Goal: Task Accomplishment & Management: Use online tool/utility

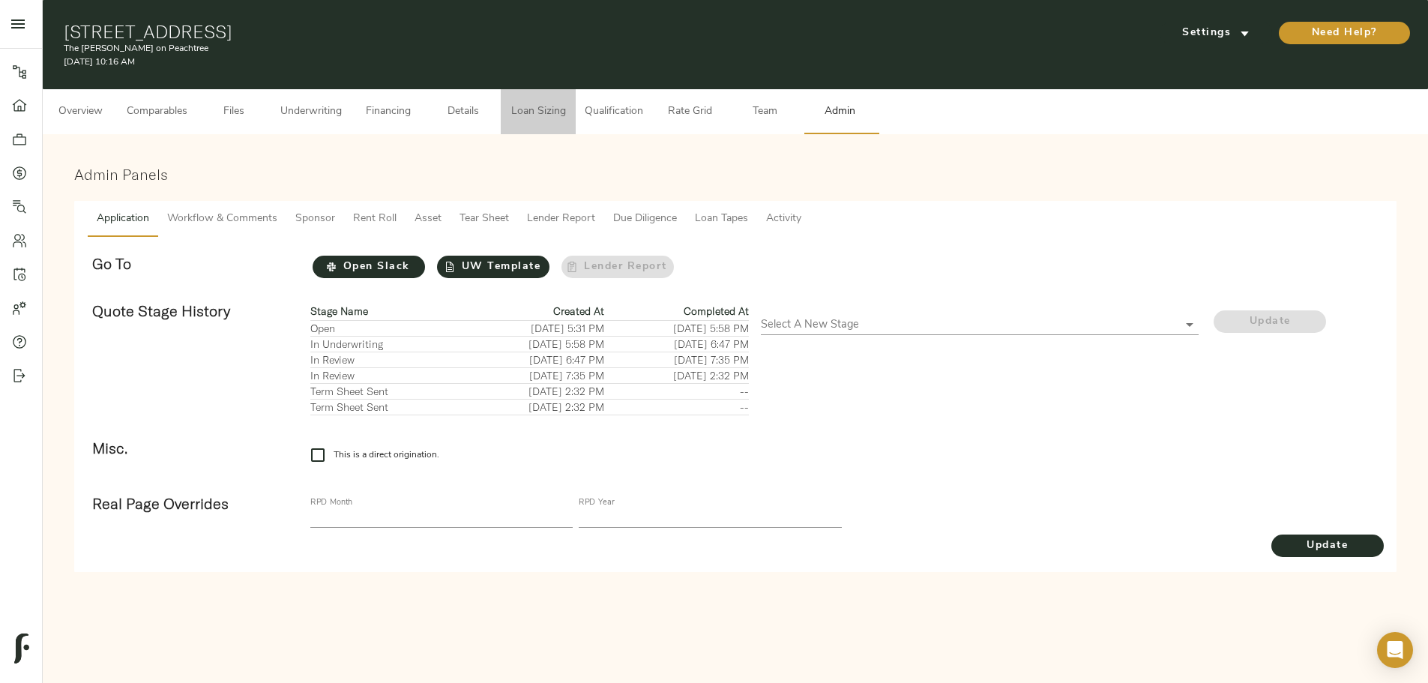
click at [567, 103] on span "Loan Sizing" at bounding box center [538, 112] width 57 height 19
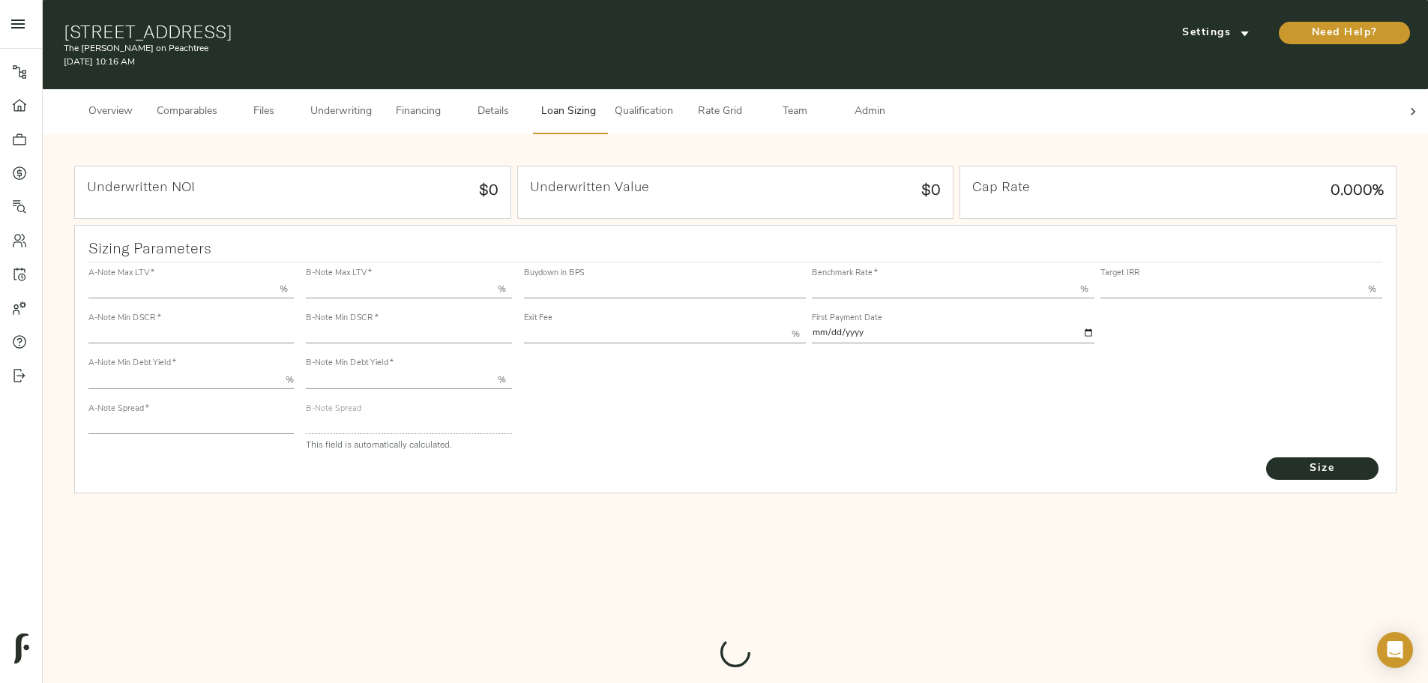
type input "55.000"
type input "1.4"
type input "10.00"
type input "220"
type input "80.000"
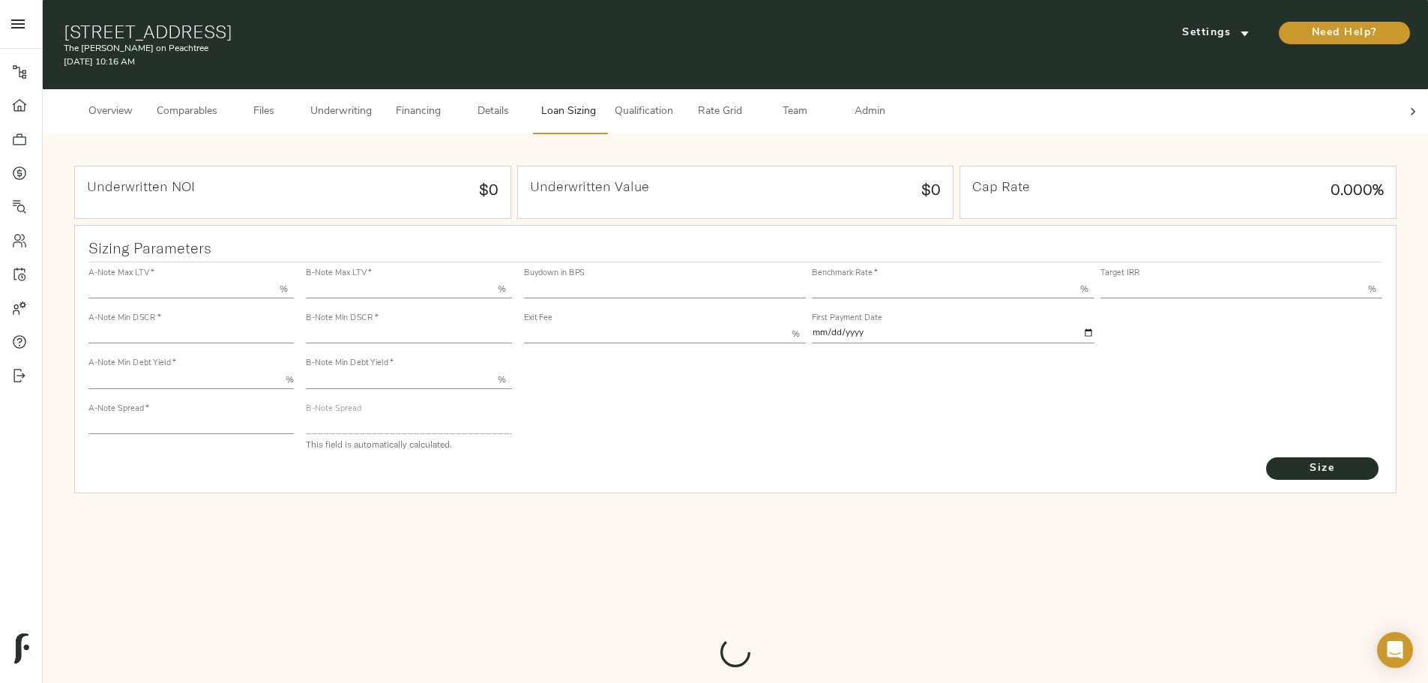
type input "1"
type input "2.00"
type input "547.0285740237393"
type input "53"
type input "3.69"
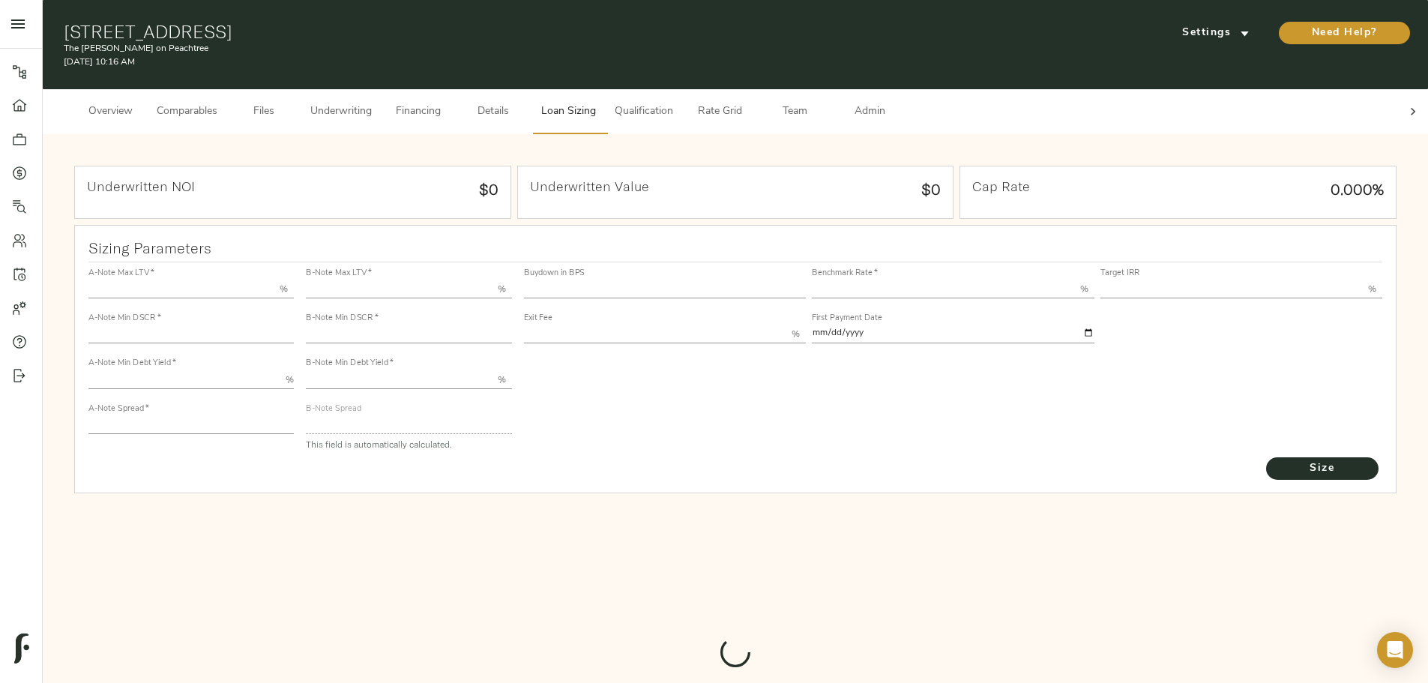
type input "13.00"
type input "1.00"
type input "[DATE]"
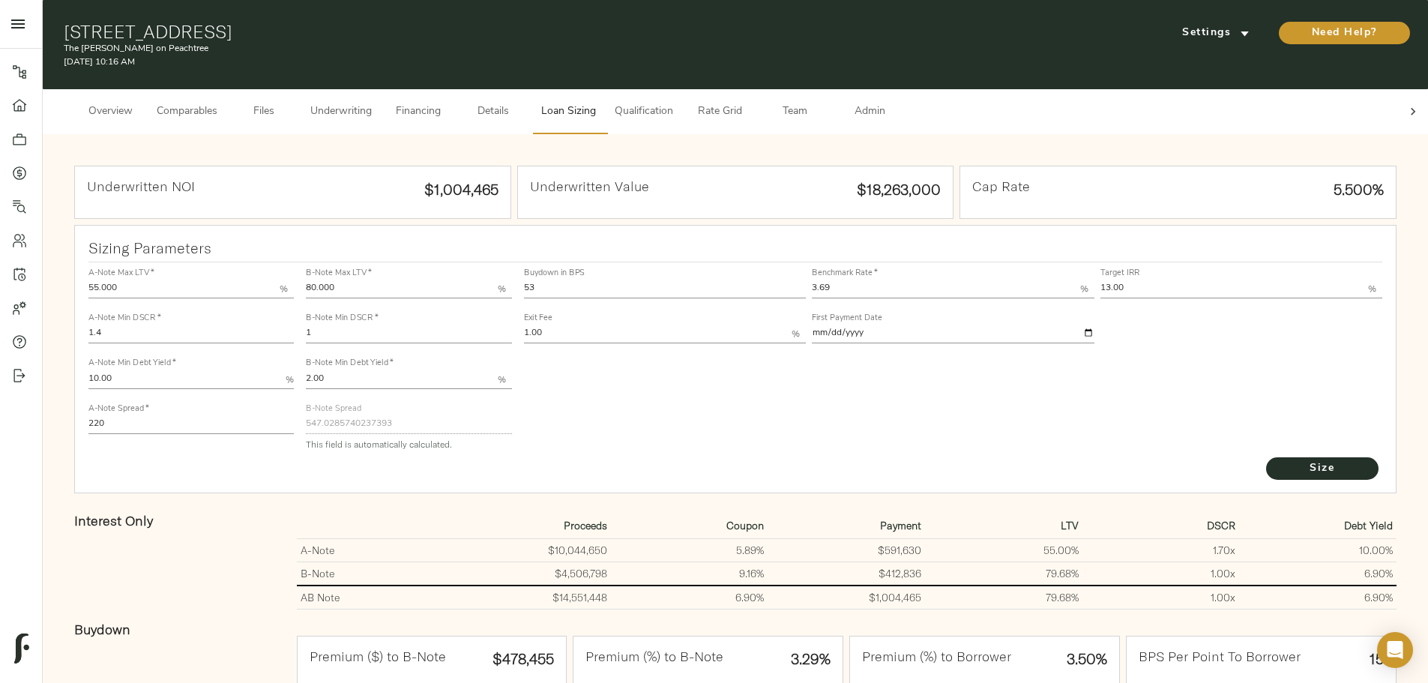
click at [372, 103] on span "Underwriting" at bounding box center [340, 112] width 61 height 19
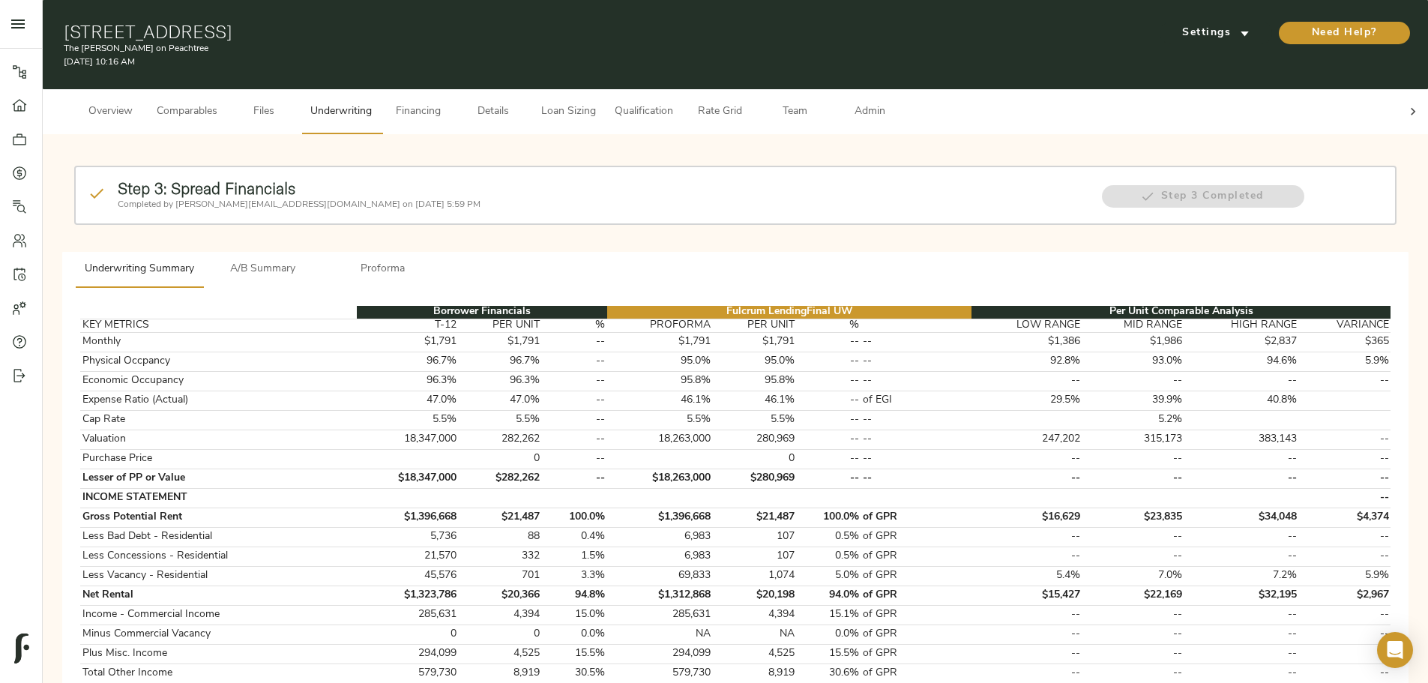
click at [434, 260] on span "Proforma" at bounding box center [383, 269] width 102 height 19
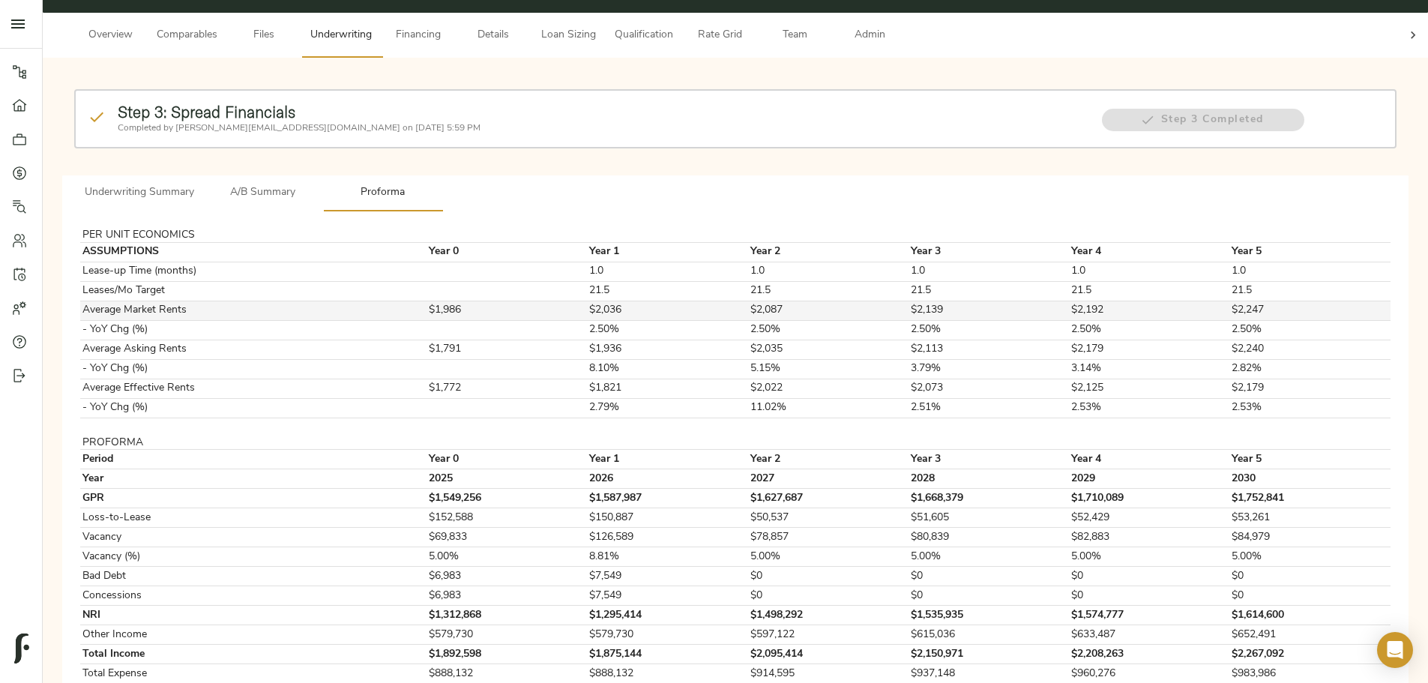
scroll to position [50, 0]
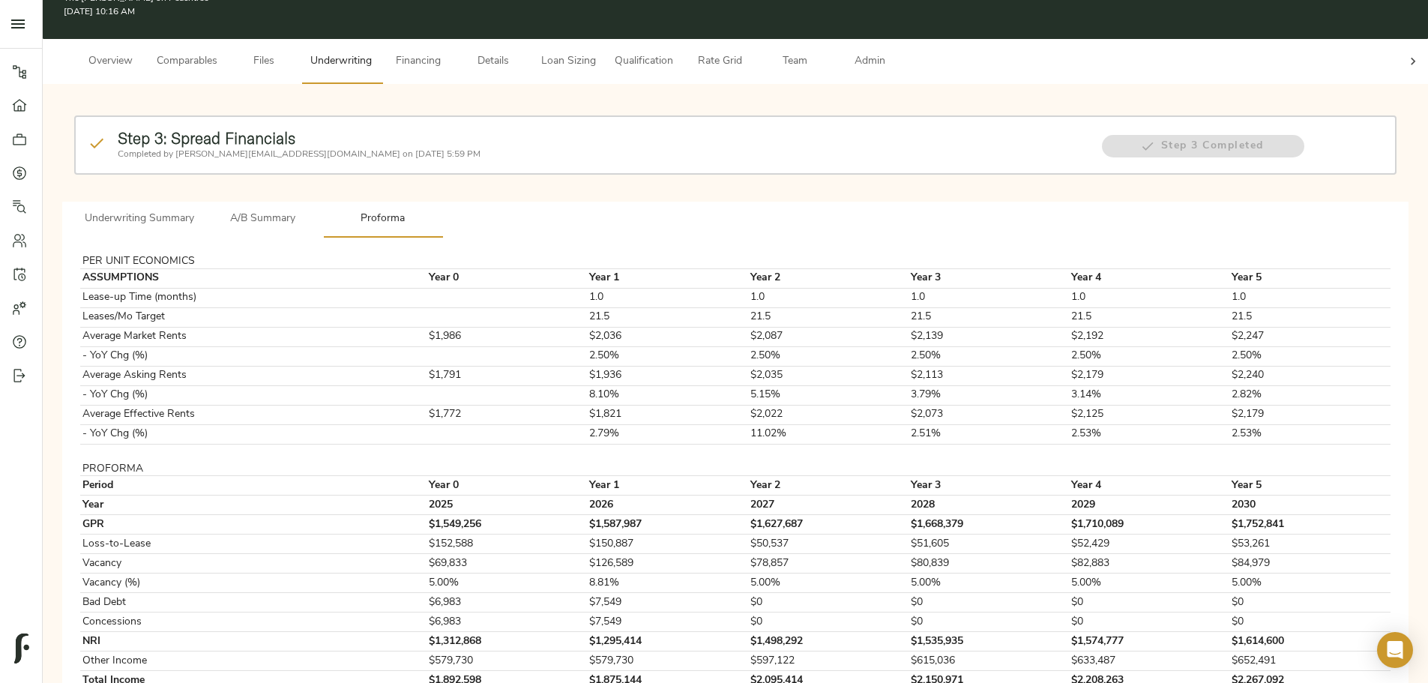
drag, startPoint x: 503, startPoint y: 197, endPoint x: 433, endPoint y: 197, distance: 69.7
click at [314, 210] on span "A/B Summary" at bounding box center [263, 219] width 102 height 19
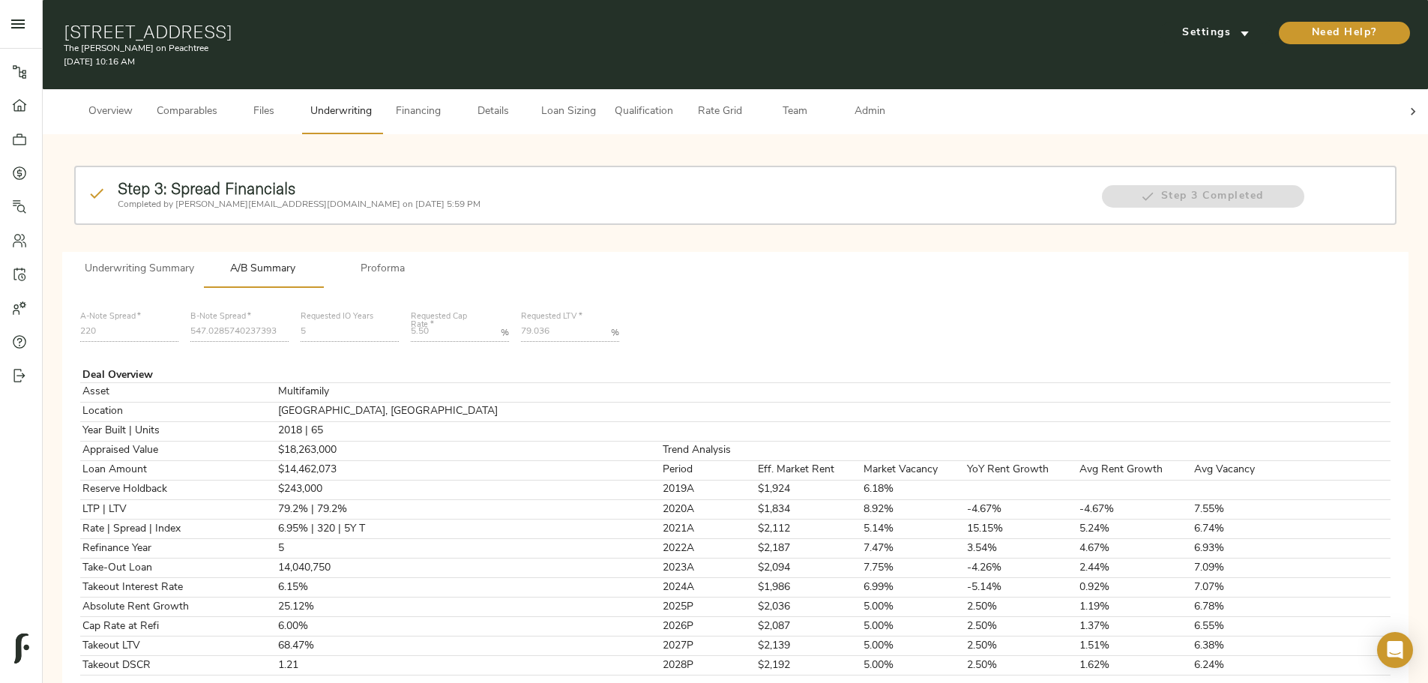
click at [194, 260] on span "Underwriting Summary" at bounding box center [139, 269] width 109 height 19
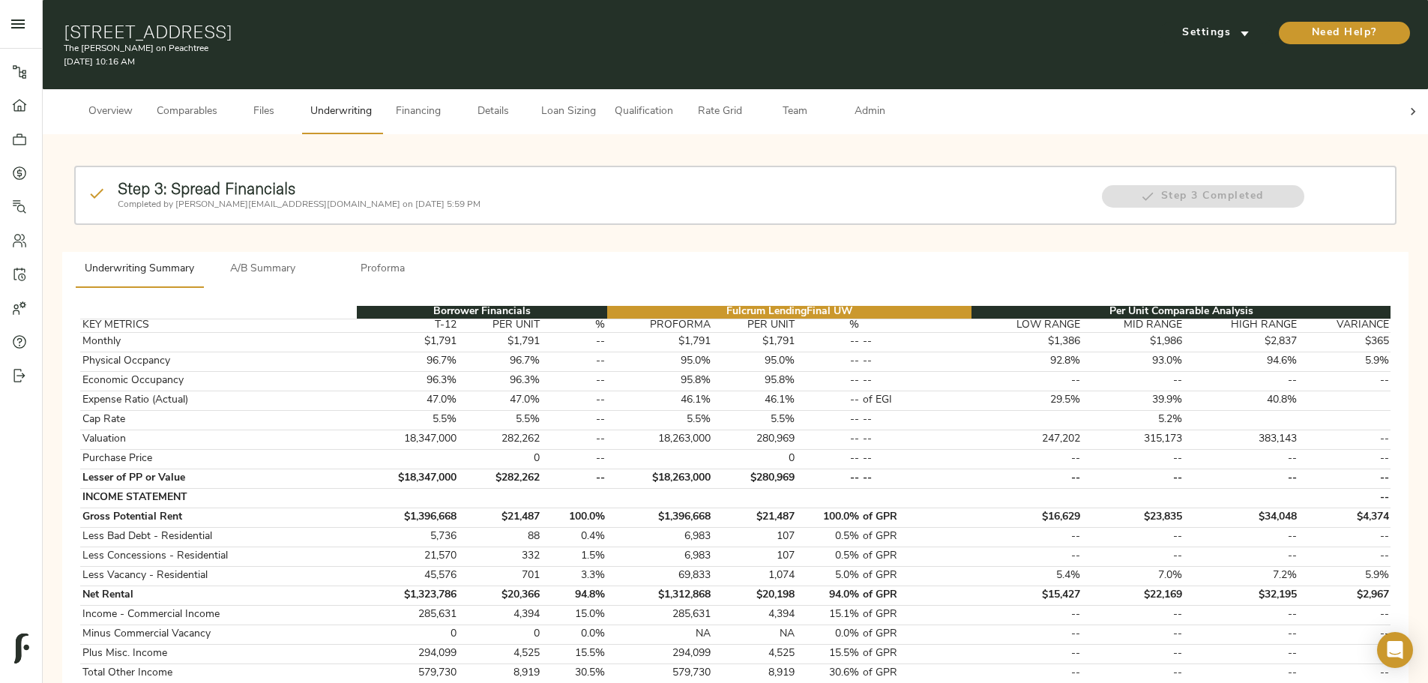
click at [314, 260] on span "A/B Summary" at bounding box center [263, 269] width 102 height 19
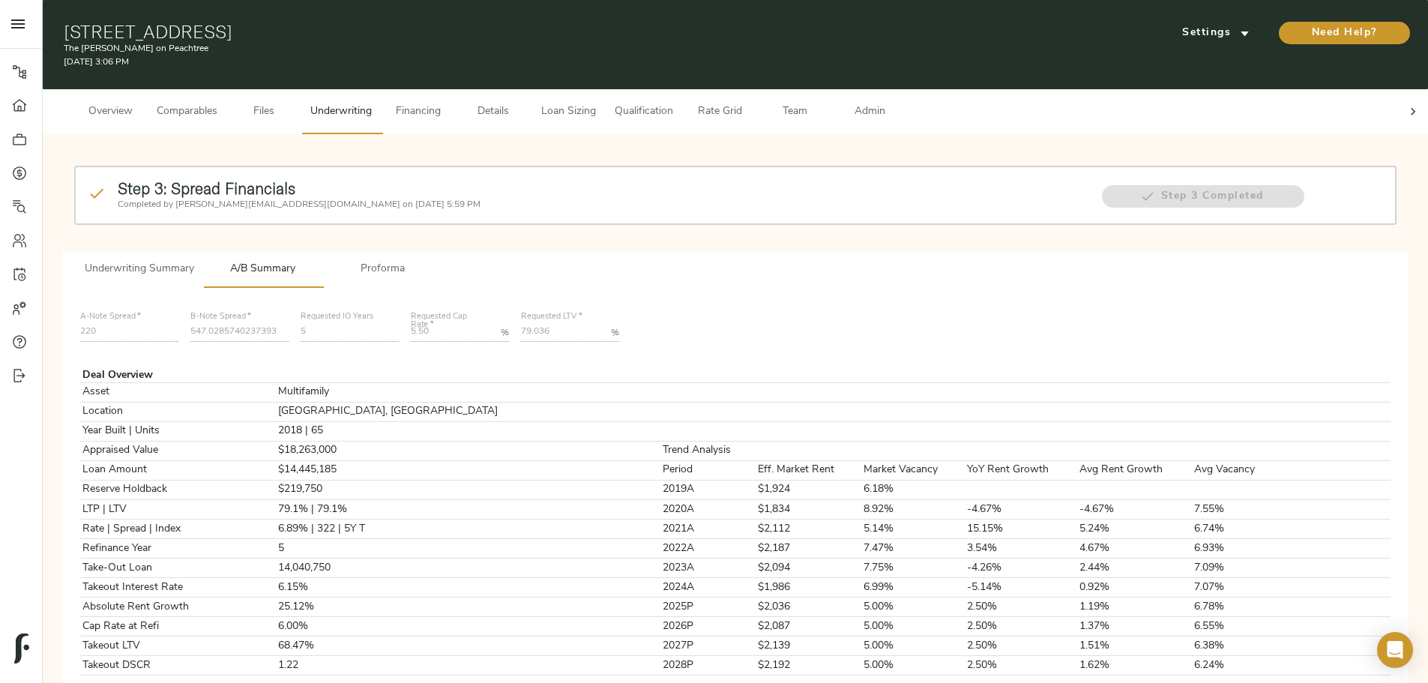
click at [596, 103] on span "Loan Sizing" at bounding box center [568, 112] width 57 height 19
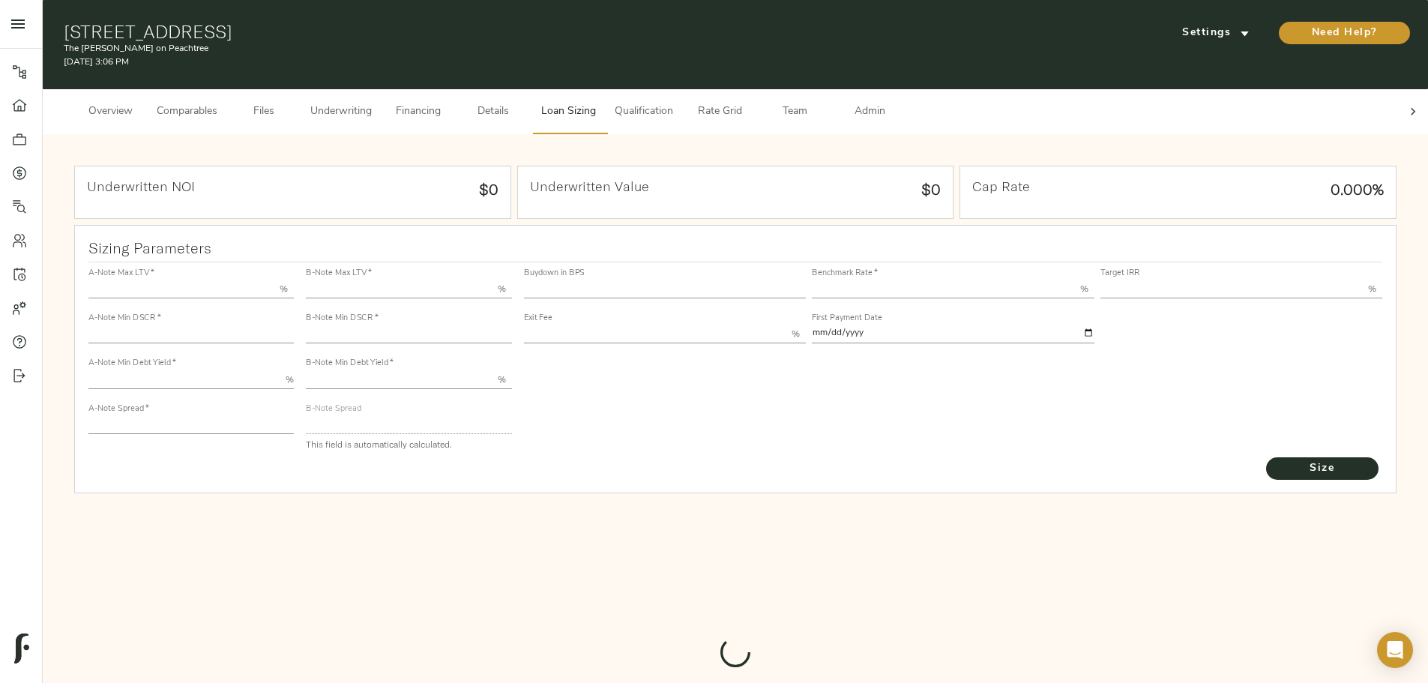
type input "55.000"
type input "1.4"
type input "10.00"
type input "220"
type input "80.000"
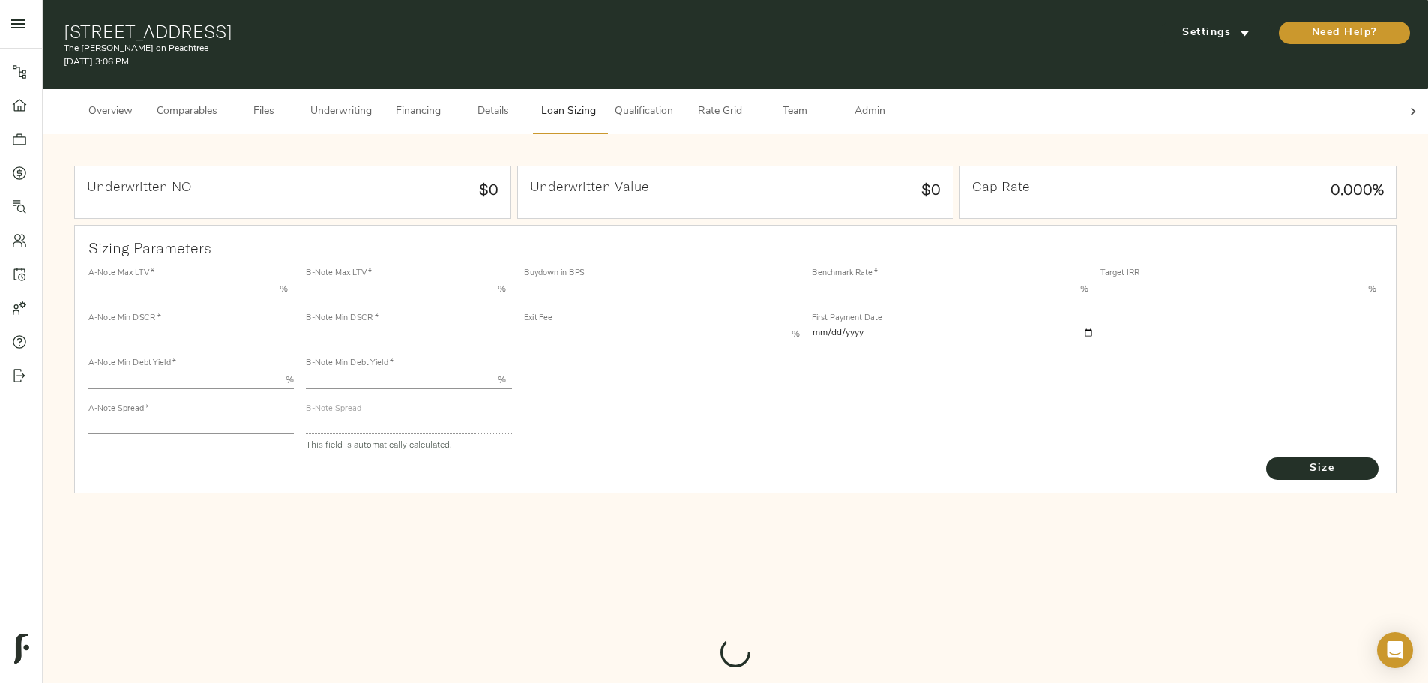
type input "1.0124"
type input "2.00"
type input "547.7561750509337"
type input "53"
type input "3.67"
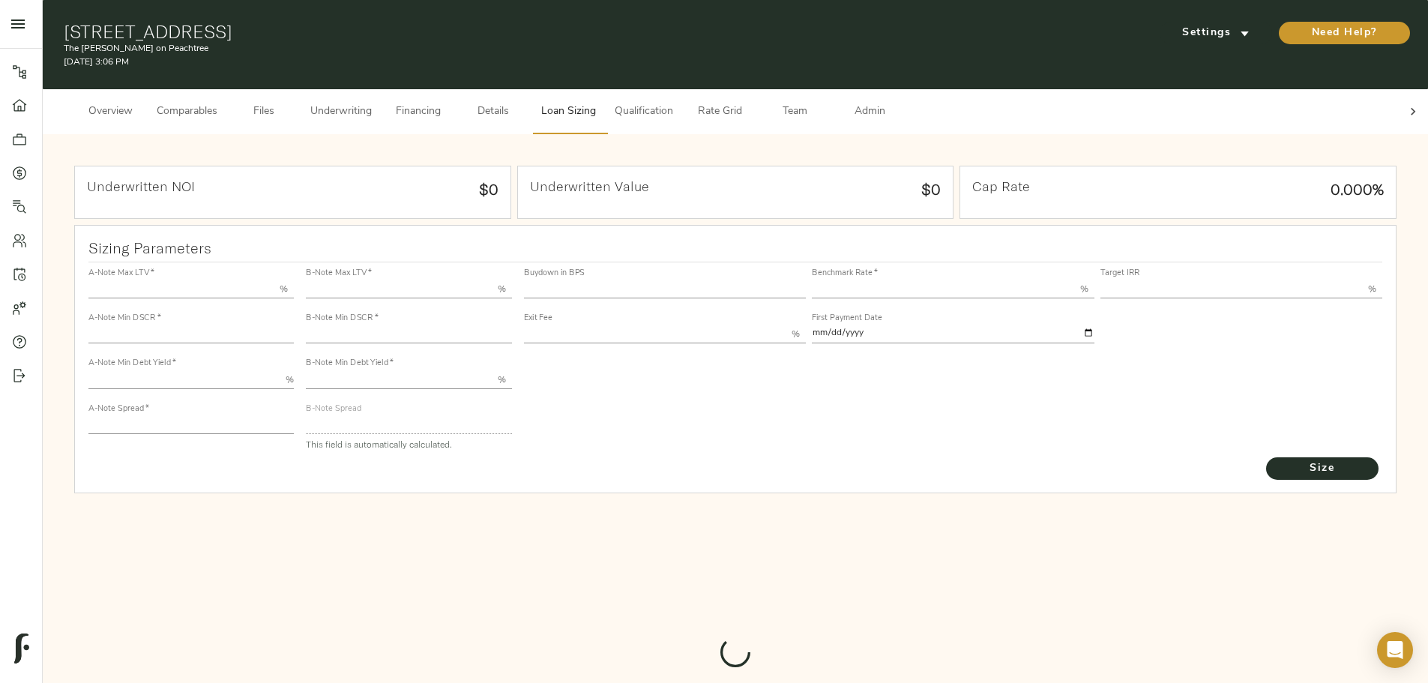
type input "13.00"
type input "1.00"
type input "[DATE]"
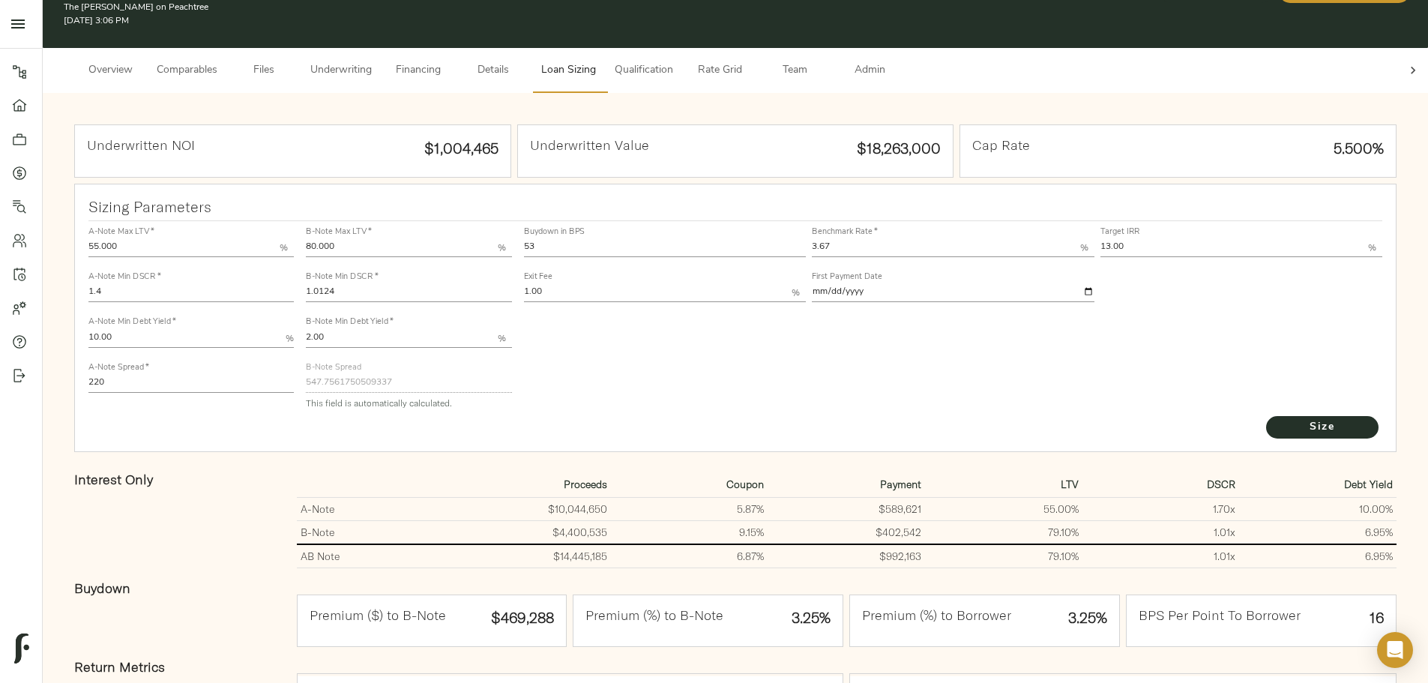
scroll to position [75, 0]
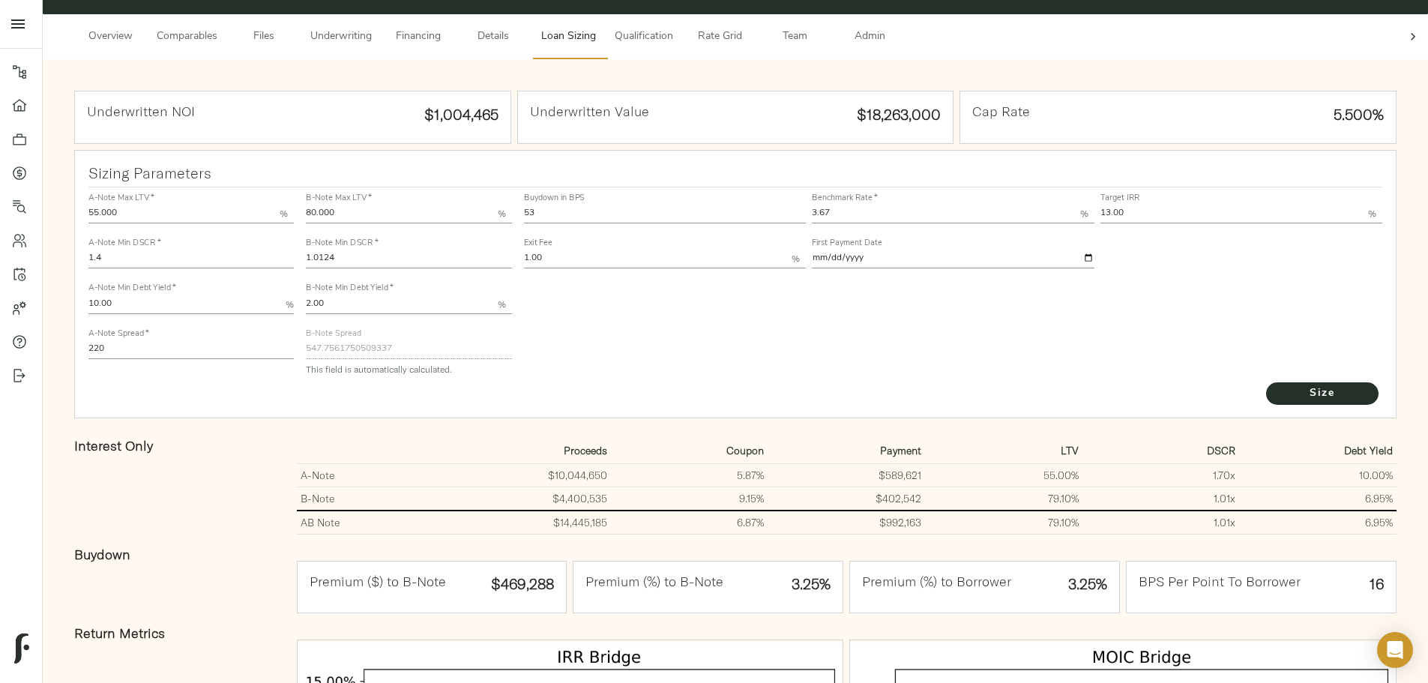
drag, startPoint x: 617, startPoint y: 28, endPoint x: 618, endPoint y: 46, distance: 18.0
click at [372, 28] on span "Underwriting" at bounding box center [340, 37] width 61 height 19
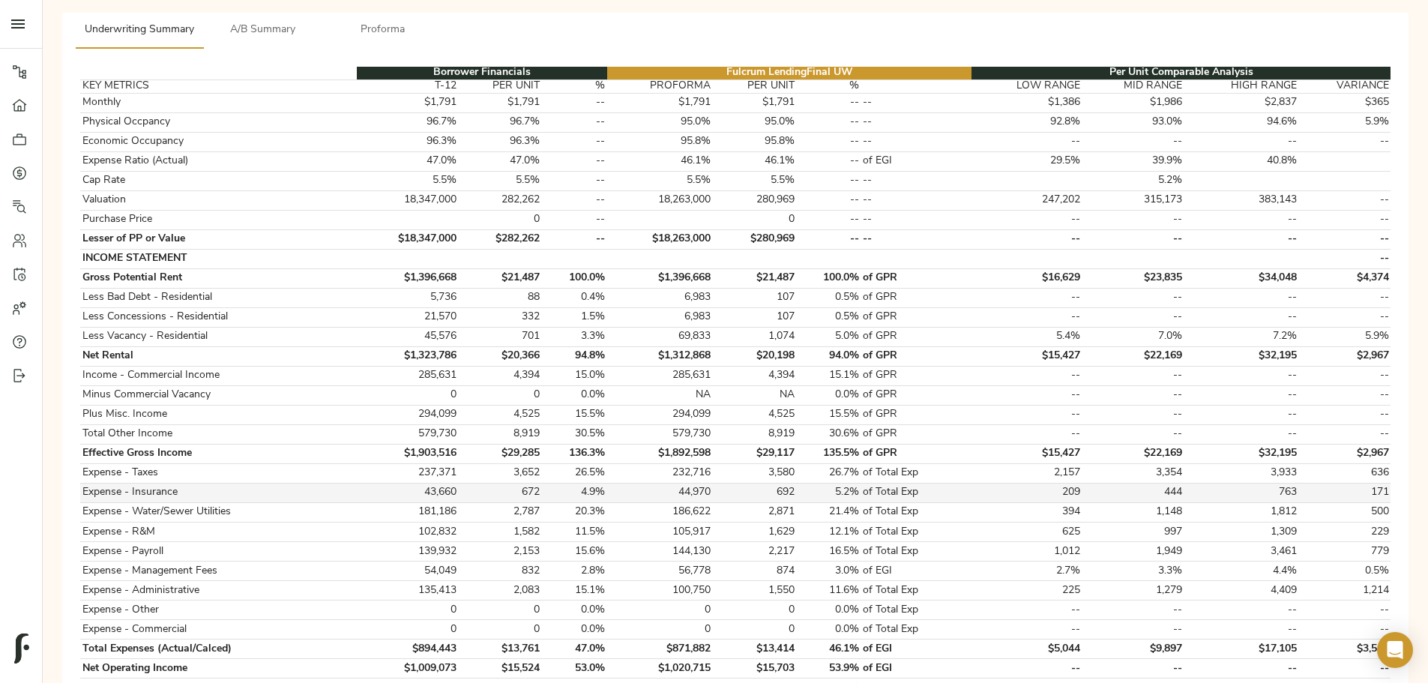
scroll to position [300, 0]
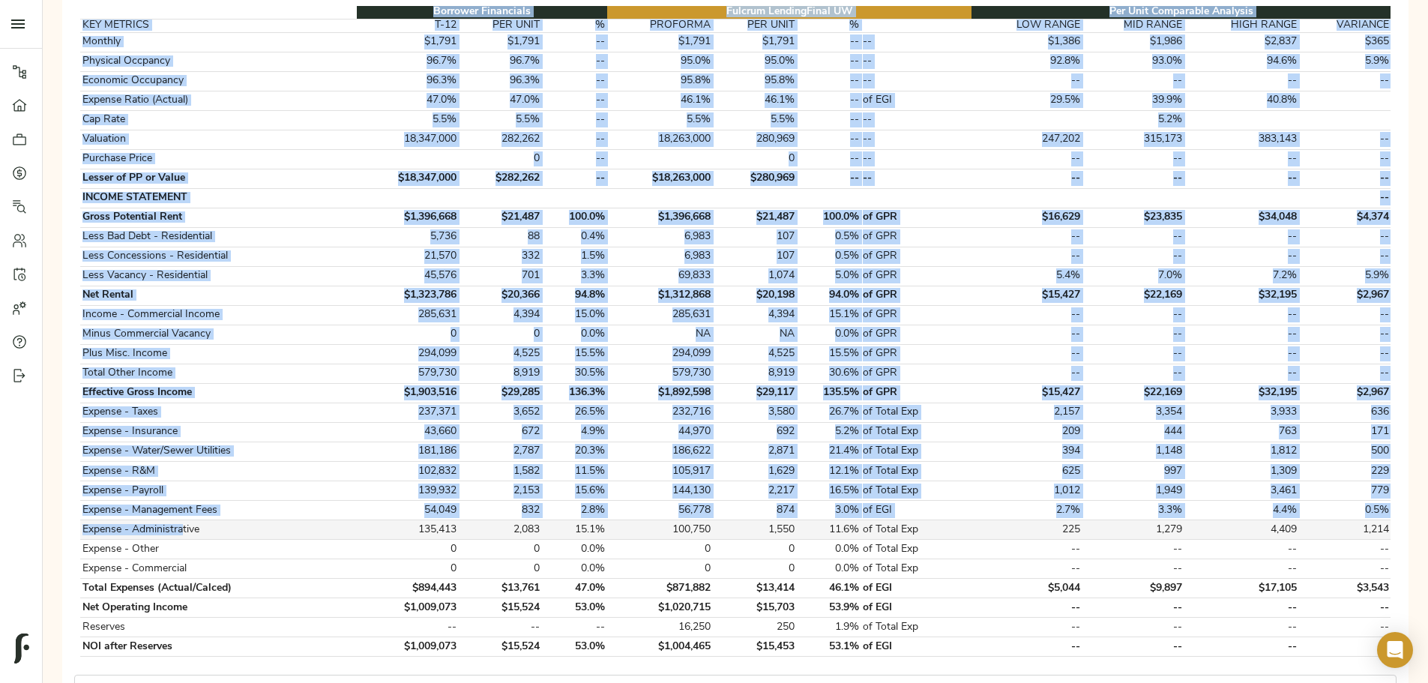
drag, startPoint x: 330, startPoint y: 508, endPoint x: 440, endPoint y: 518, distance: 109.8
click at [440, 518] on div "Borrower Financials Fulcrum Lending Final UW Per Unit Comparable Analysis KEY M…" at bounding box center [735, 331] width 1334 height 675
click at [357, 520] on td "Expense - Administrative" at bounding box center [218, 529] width 277 height 19
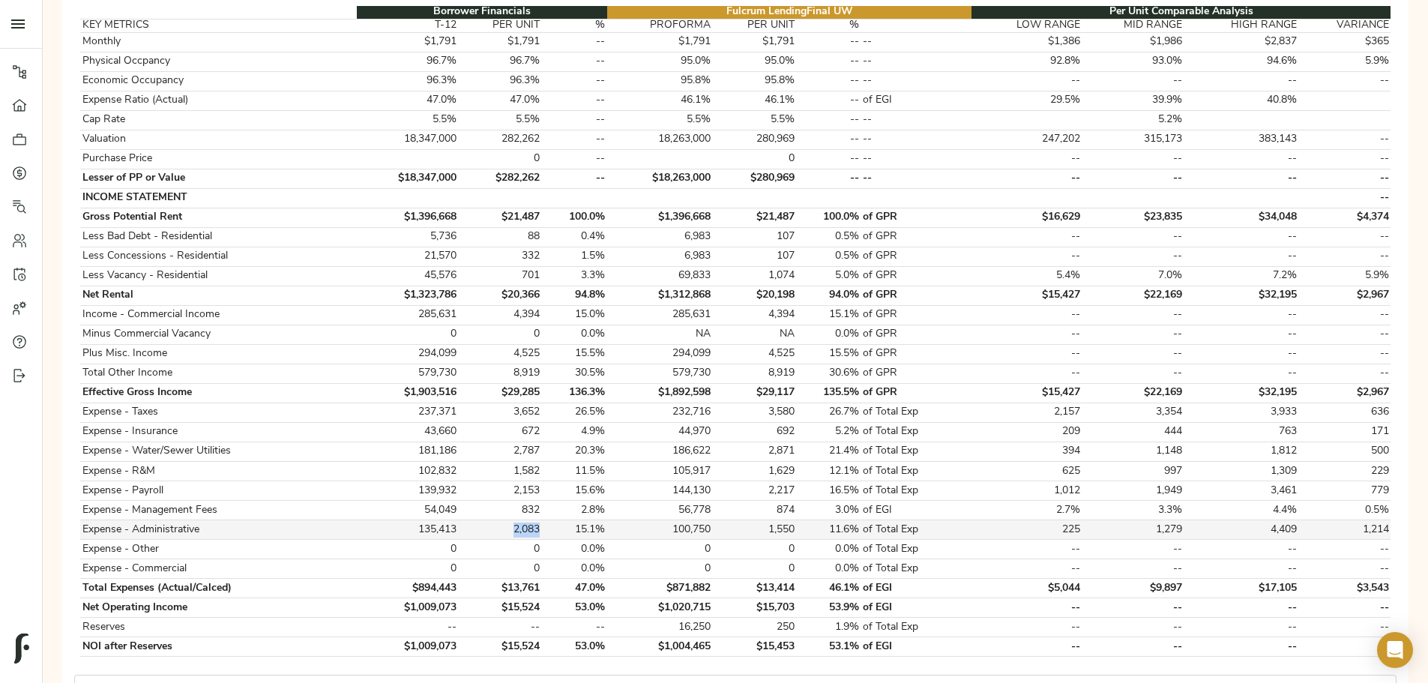
drag, startPoint x: 596, startPoint y: 514, endPoint x: 618, endPoint y: 517, distance: 22.7
click at [542, 520] on td "2,083" at bounding box center [500, 529] width 83 height 19
drag, startPoint x: 743, startPoint y: 512, endPoint x: 783, endPoint y: 512, distance: 39.7
click at [783, 520] on tr "Expense - Administrative 135,413 2,083 15.1% 100,750 1,550 11.6% of Total Exp 2…" at bounding box center [735, 529] width 1310 height 19
click at [758, 540] on td "0" at bounding box center [754, 549] width 83 height 19
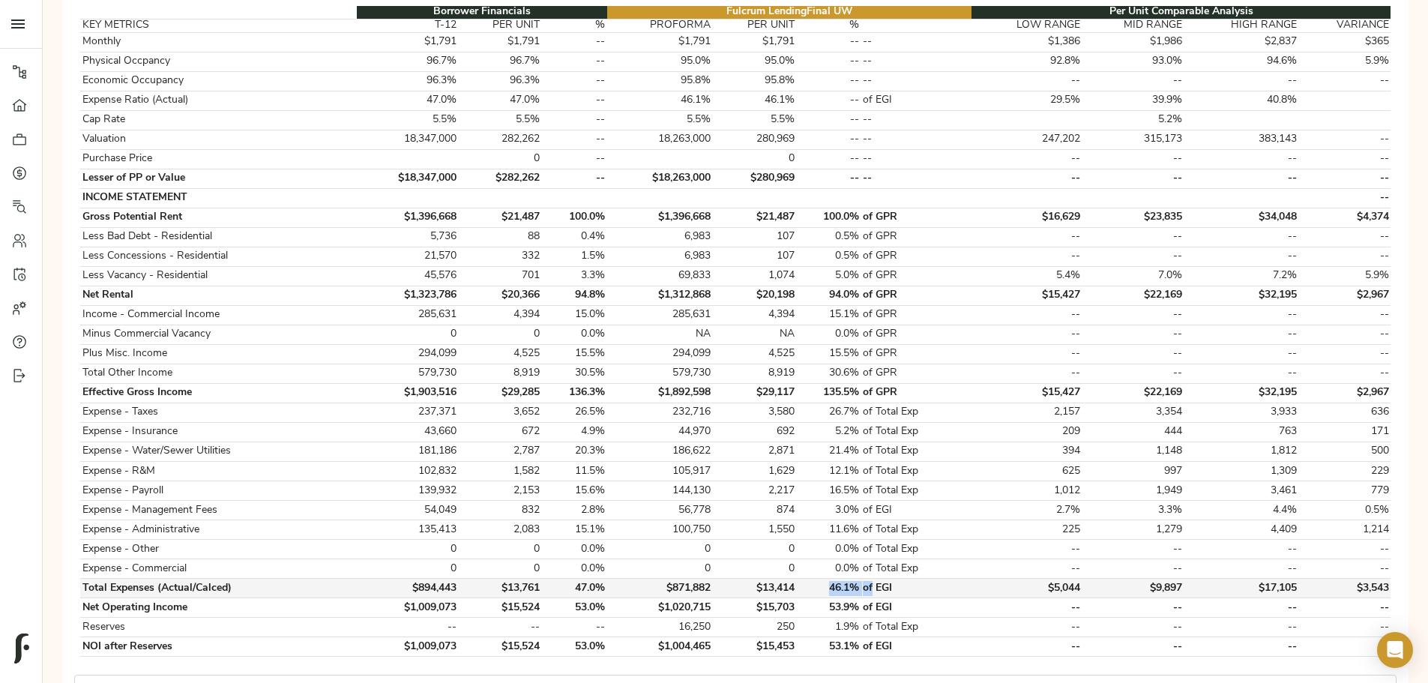
drag, startPoint x: 786, startPoint y: 572, endPoint x: 827, endPoint y: 578, distance: 40.9
click at [827, 578] on tr "Total Expenses (Actual/Calced) $894,443 $13,761 47.0% $871,882 $13,414 46.1% of…" at bounding box center [735, 587] width 1310 height 19
click at [812, 579] on td "46.1%" at bounding box center [828, 587] width 65 height 19
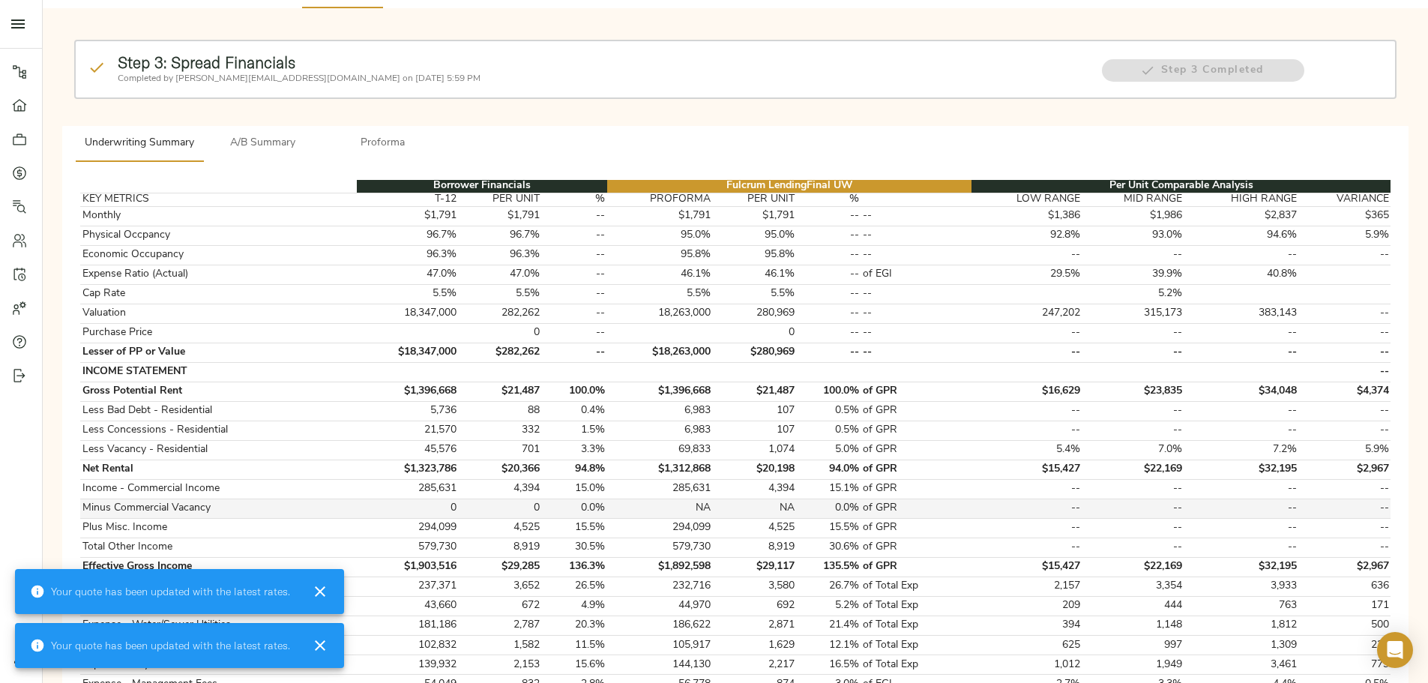
scroll to position [225, 0]
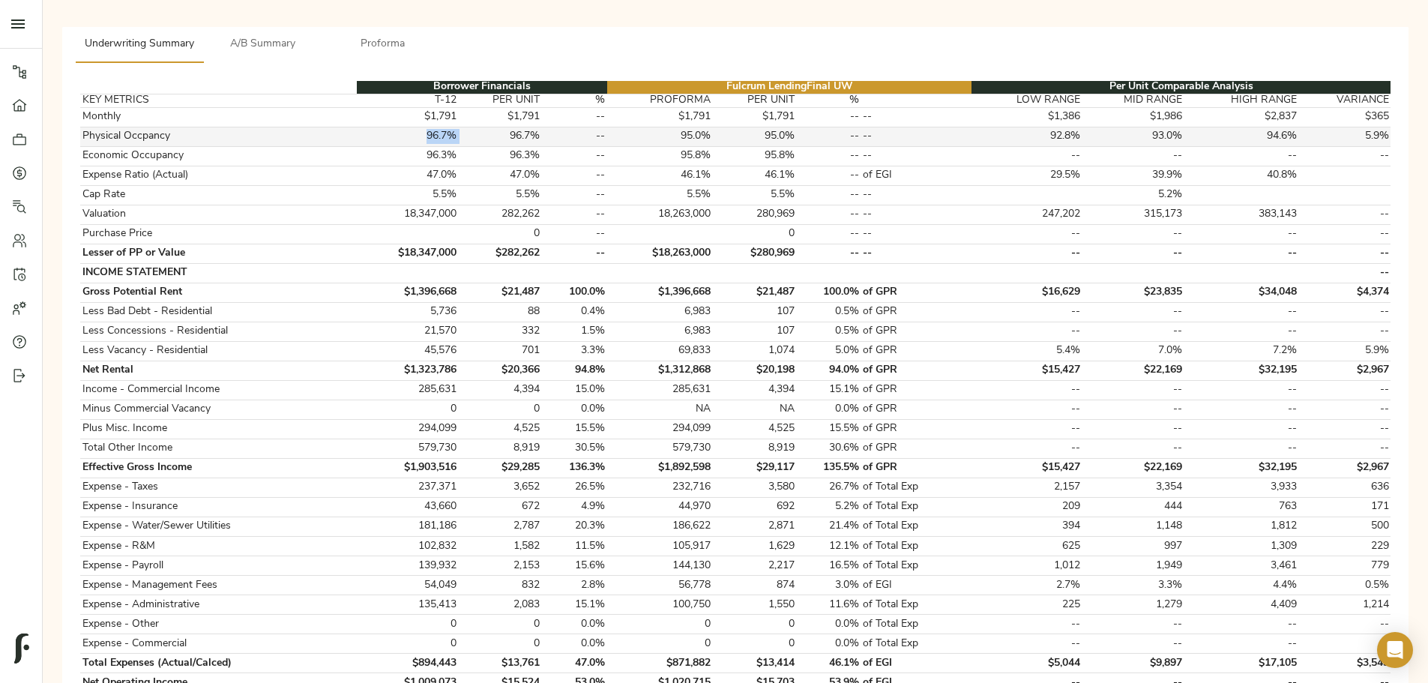
drag, startPoint x: 528, startPoint y: 124, endPoint x: 570, endPoint y: 125, distance: 42.0
click at [570, 127] on tr "Physical Occpancy 96.7% 96.7% -- 95.0% 95.0% -- -- 92.8% 93.0% 94.6% 5.9%" at bounding box center [735, 136] width 1310 height 19
click at [459, 127] on td "96.7%" at bounding box center [408, 136] width 102 height 19
click at [289, 162] on div "Step 3: Spread Financials Completed by [PERSON_NAME][EMAIL_ADDRESS][DOMAIN_NAME…" at bounding box center [735, 543] width 1361 height 1245
click at [443, 27] on button "Proforma" at bounding box center [383, 45] width 120 height 36
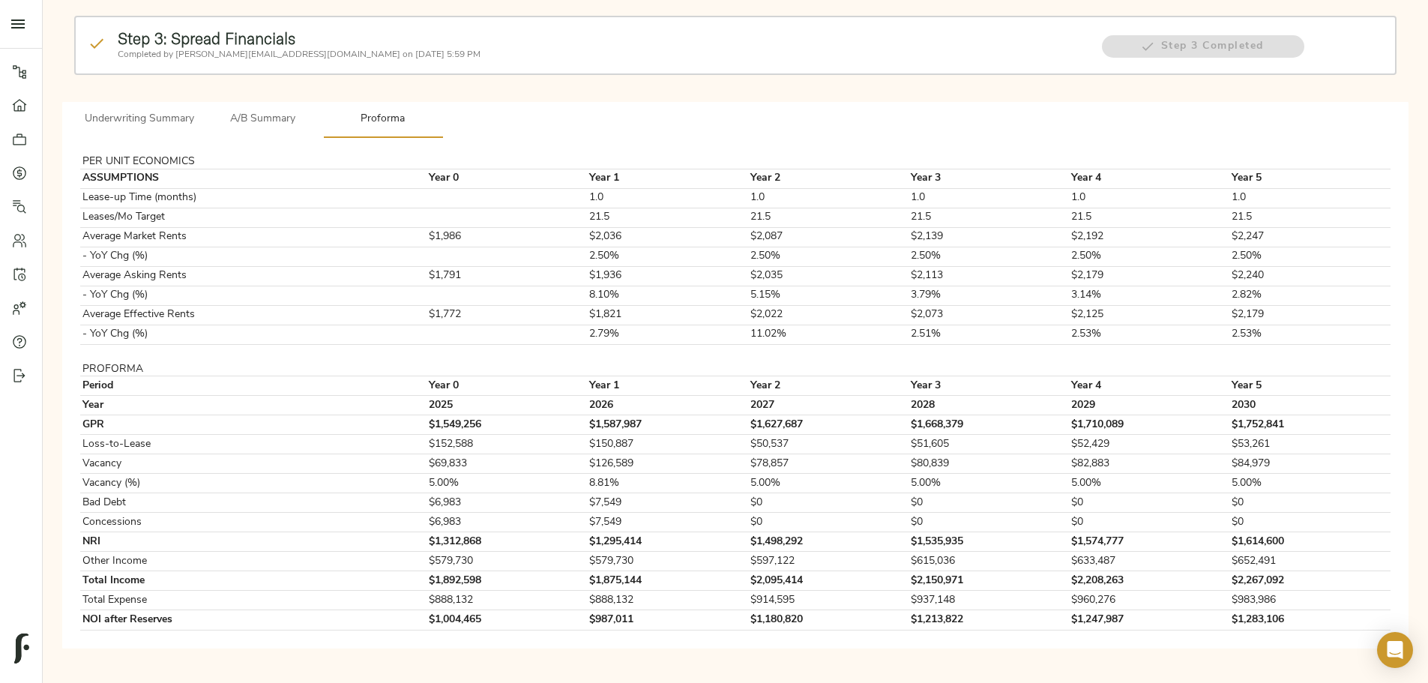
scroll to position [0, 0]
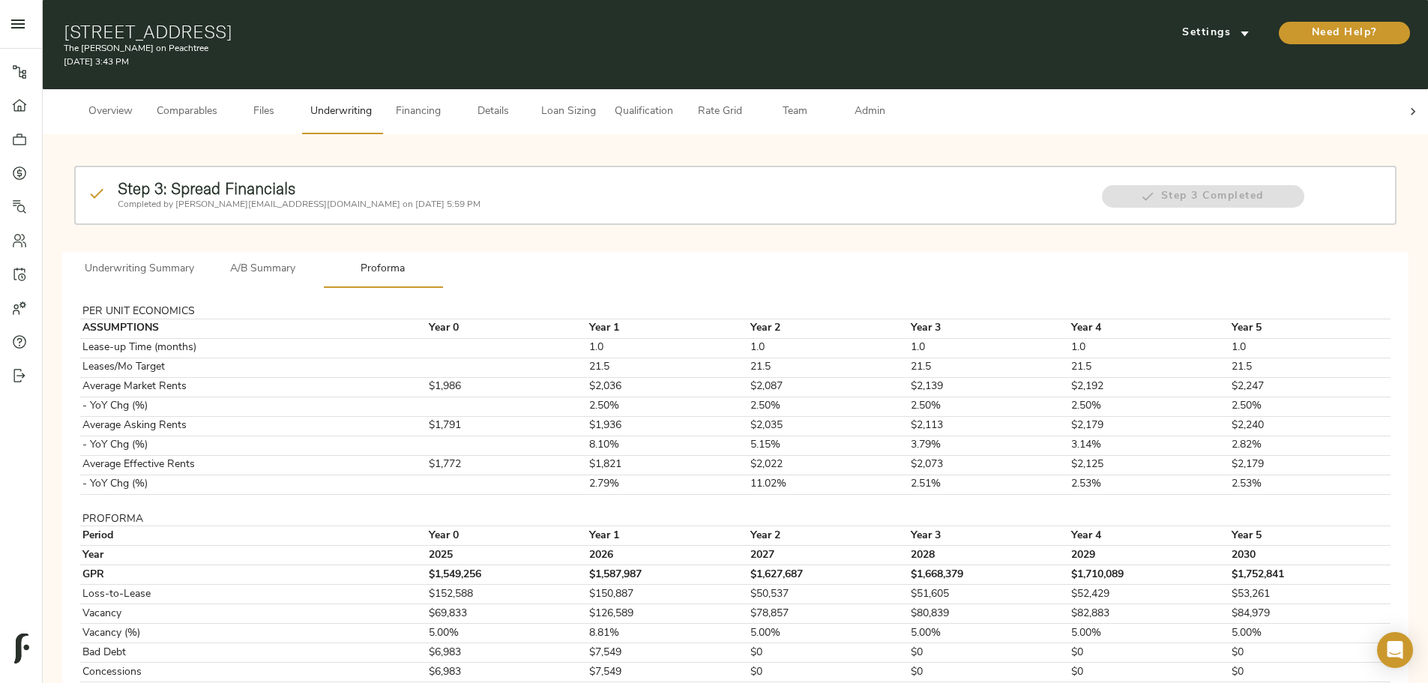
click at [203, 257] on button "Underwriting Summary" at bounding box center [139, 270] width 127 height 36
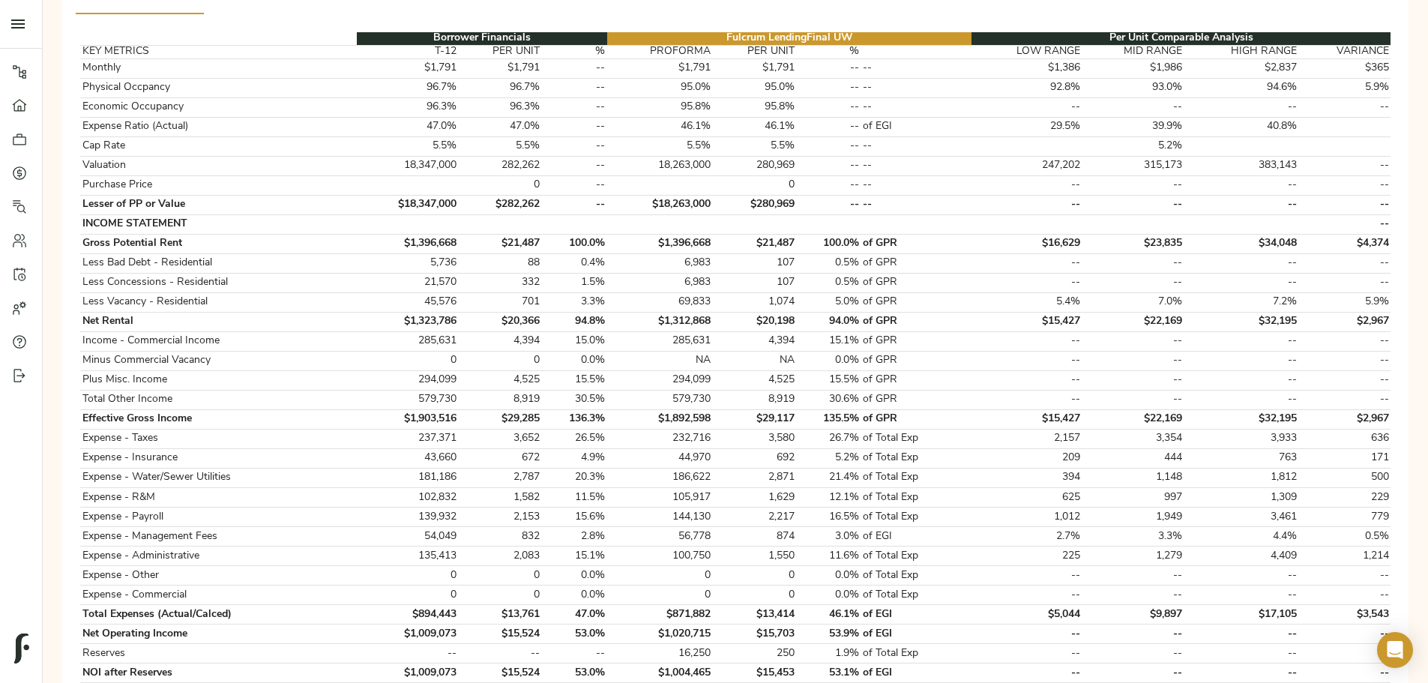
scroll to position [300, 0]
